Goal: Task Accomplishment & Management: Manage account settings

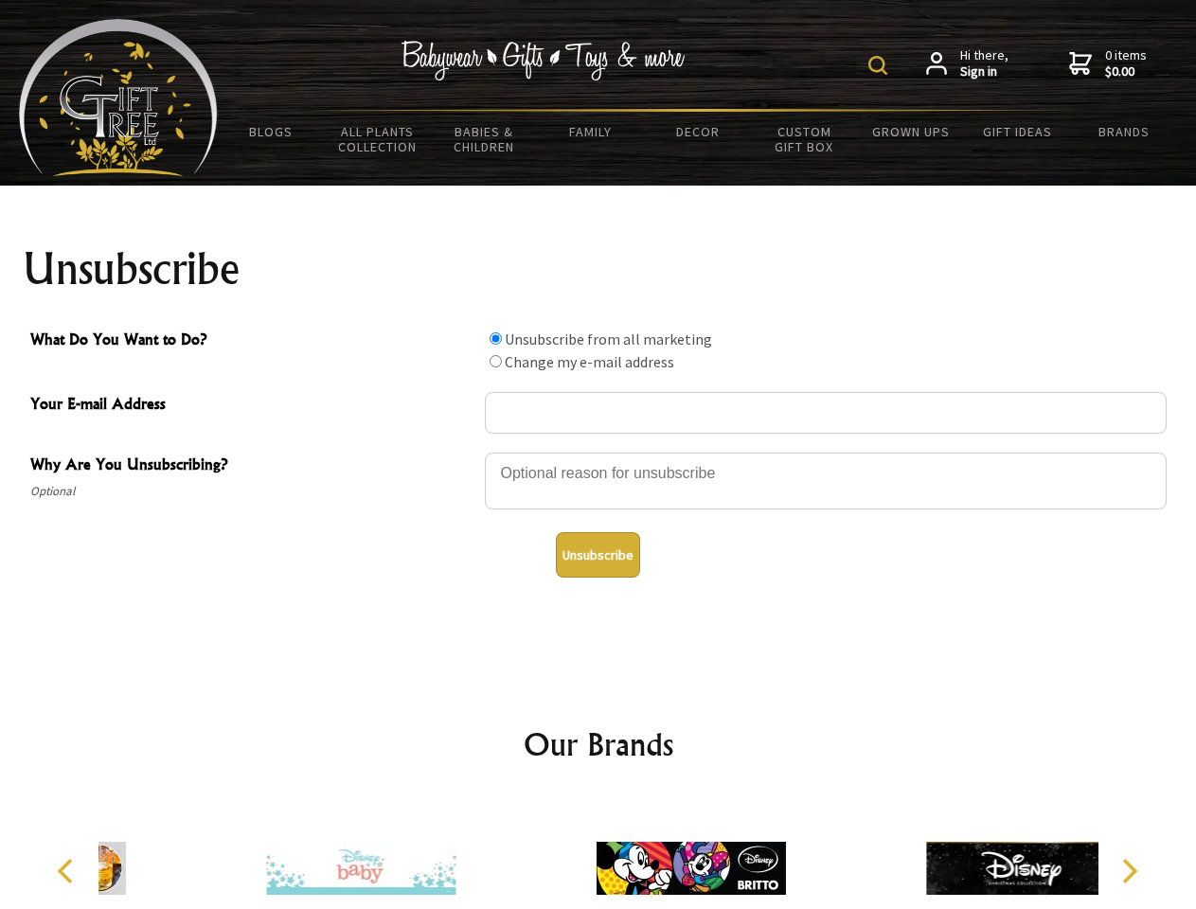
click at [881, 65] on img at bounding box center [877, 65] width 19 height 19
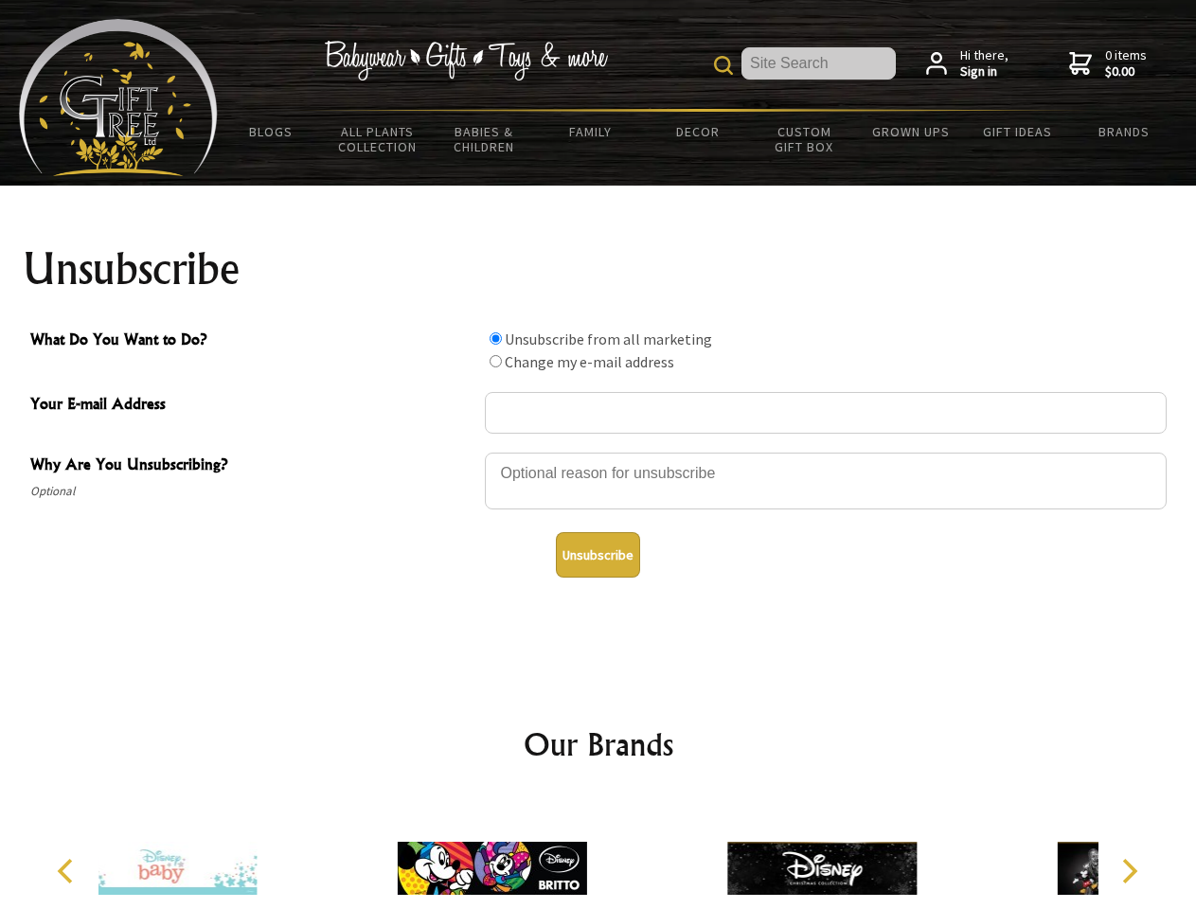
click at [598, 452] on div at bounding box center [826, 484] width 682 height 66
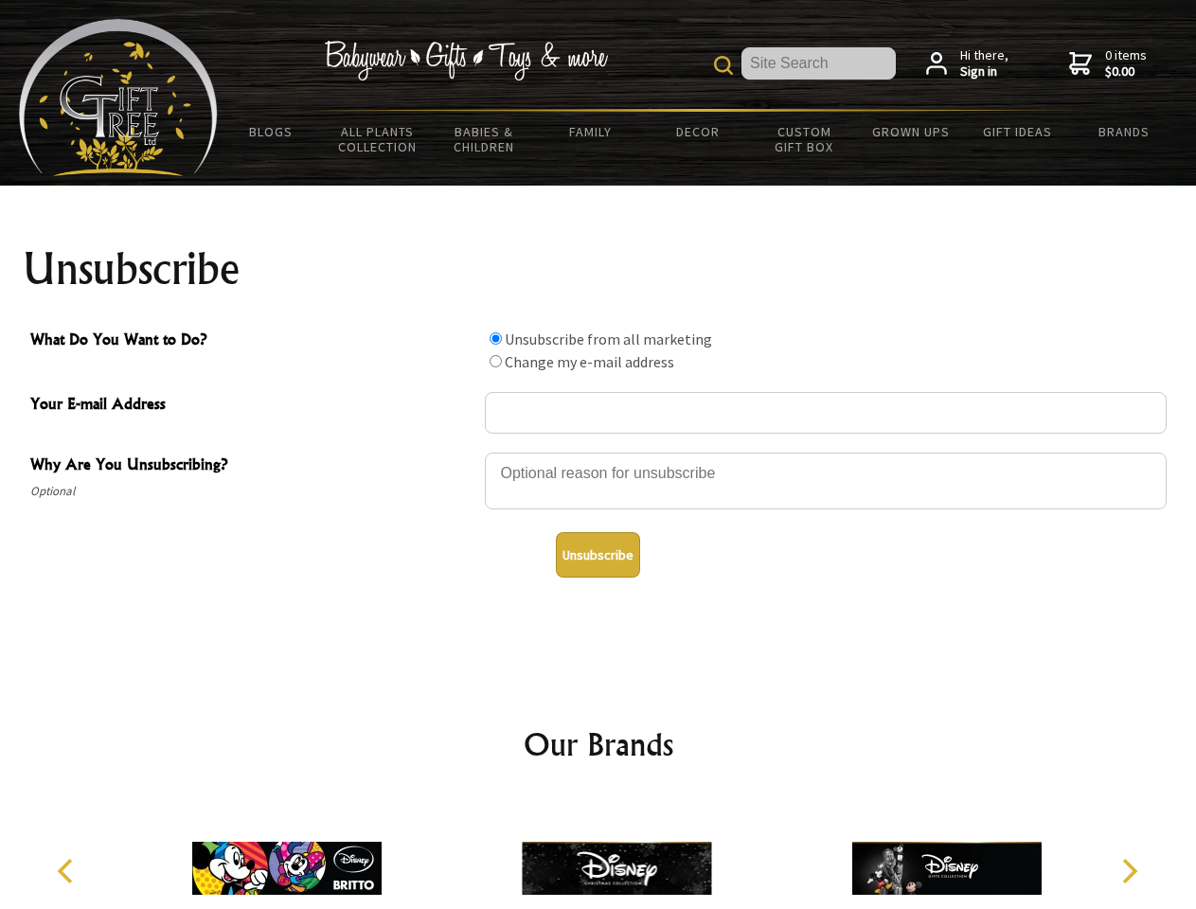
click at [495, 338] on input "What Do You Want to Do?" at bounding box center [496, 338] width 12 height 12
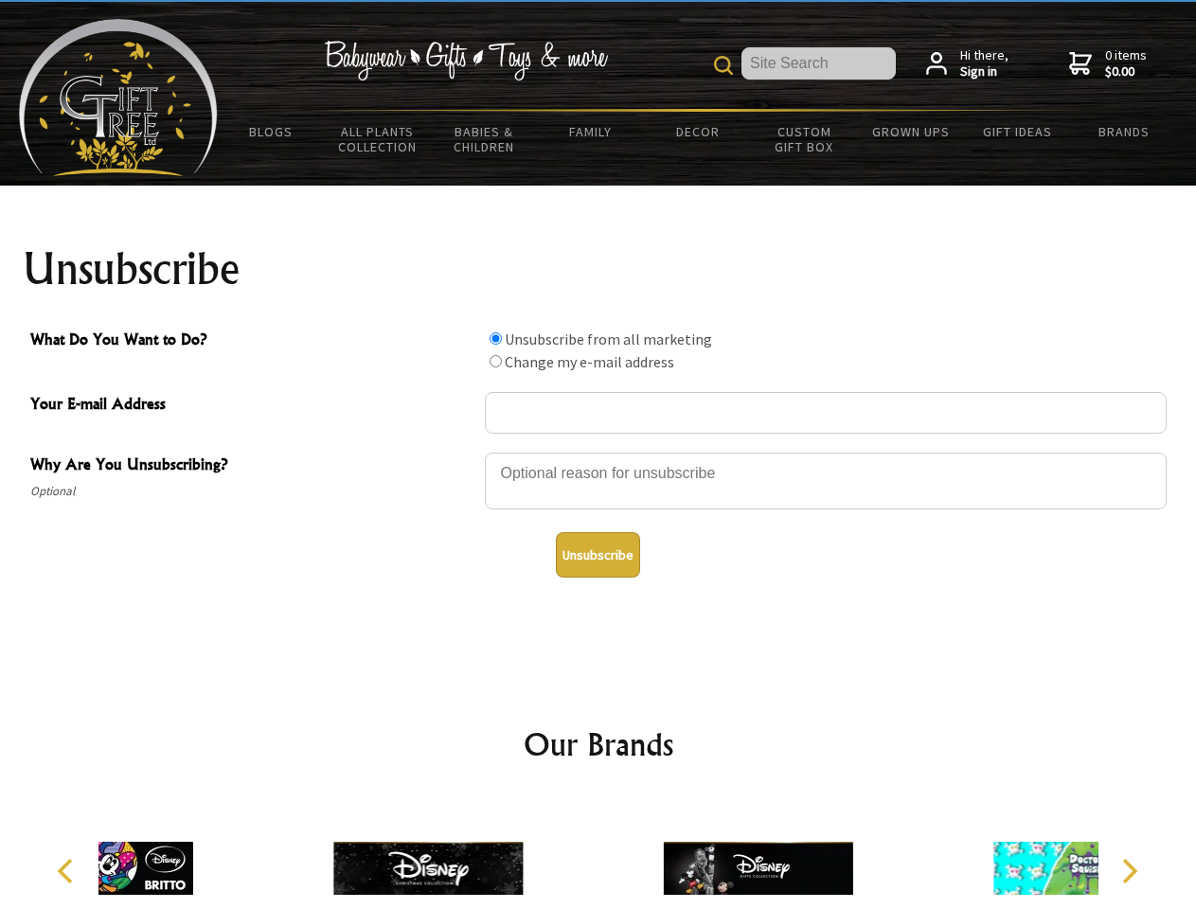
click at [495, 361] on input "What Do You Want to Do?" at bounding box center [496, 361] width 12 height 12
radio input "true"
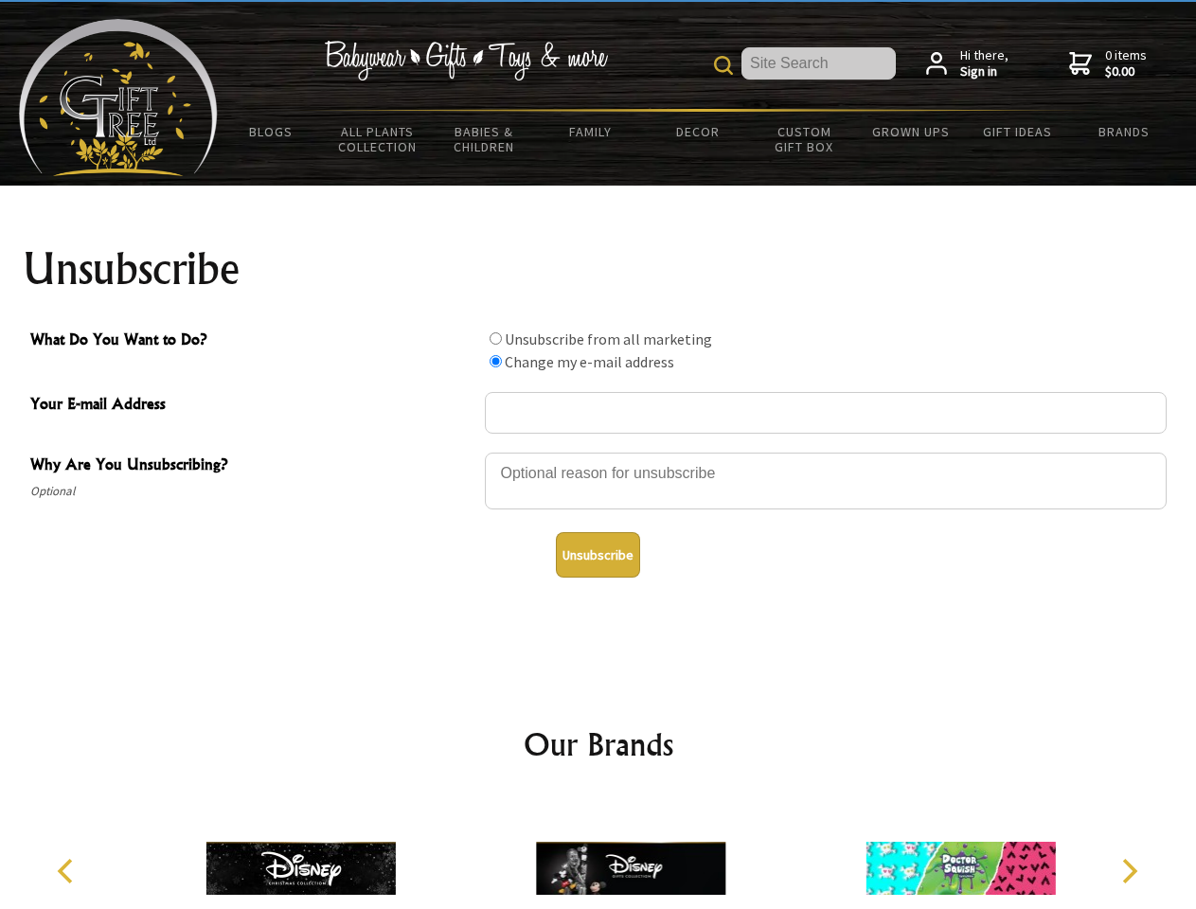
click at [597, 555] on button "Unsubscribe" at bounding box center [598, 554] width 84 height 45
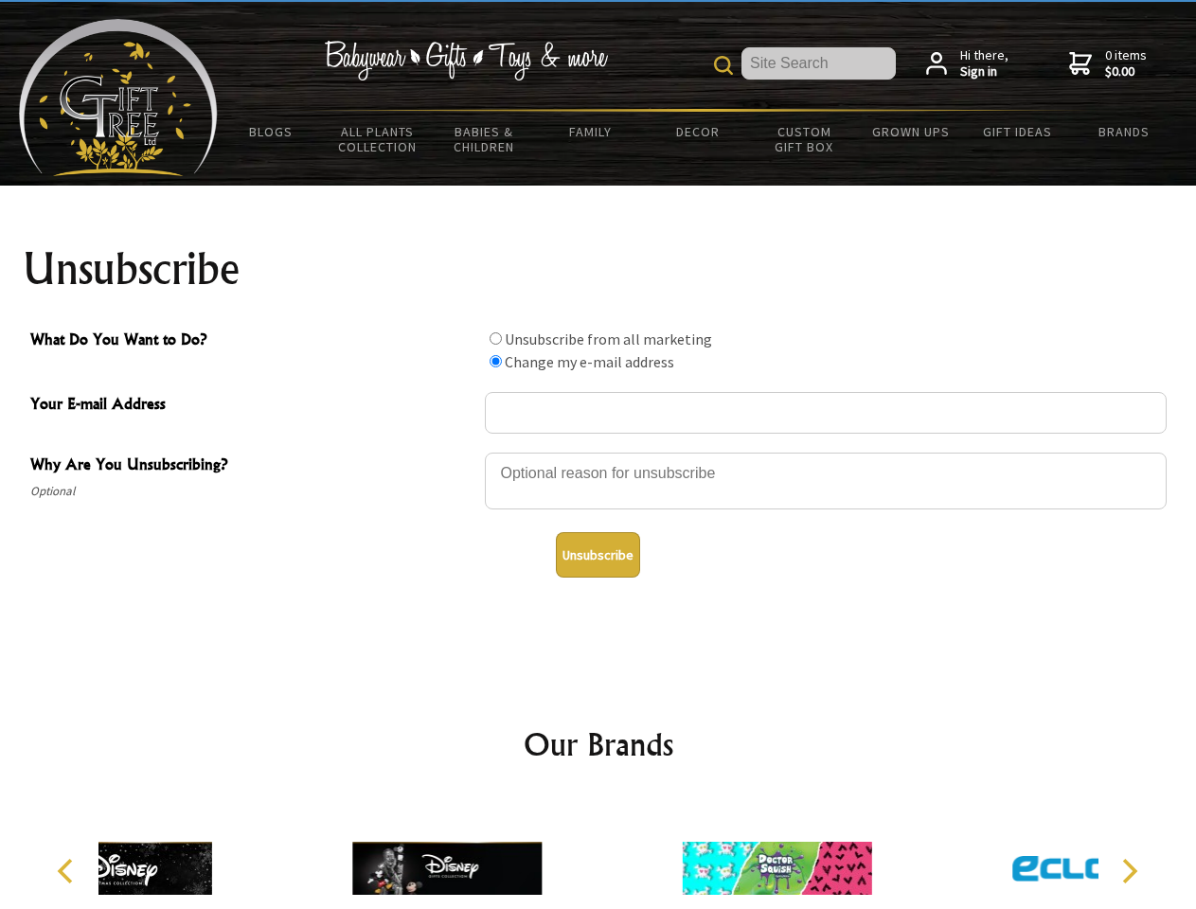
click at [68, 871] on icon "Previous" at bounding box center [67, 871] width 25 height 25
click at [1129, 871] on icon "Next" at bounding box center [1127, 871] width 25 height 25
